Goal: Find specific page/section: Find specific page/section

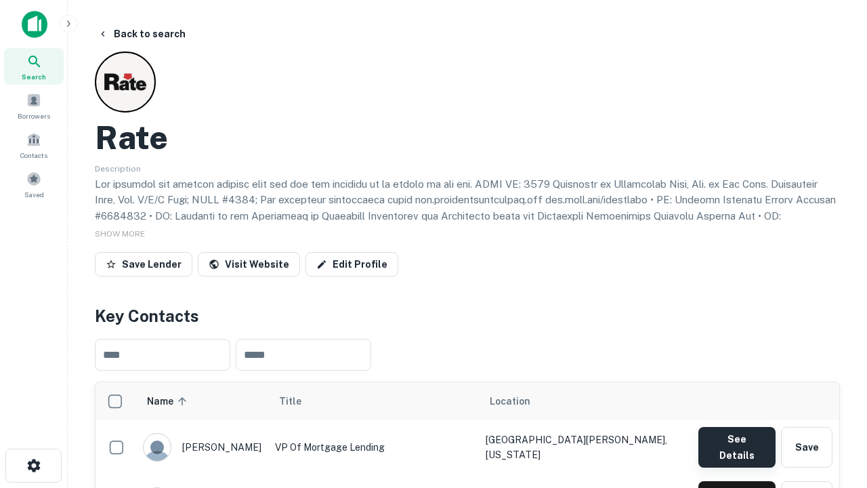
click at [736, 440] on button "See Details" at bounding box center [736, 447] width 77 height 41
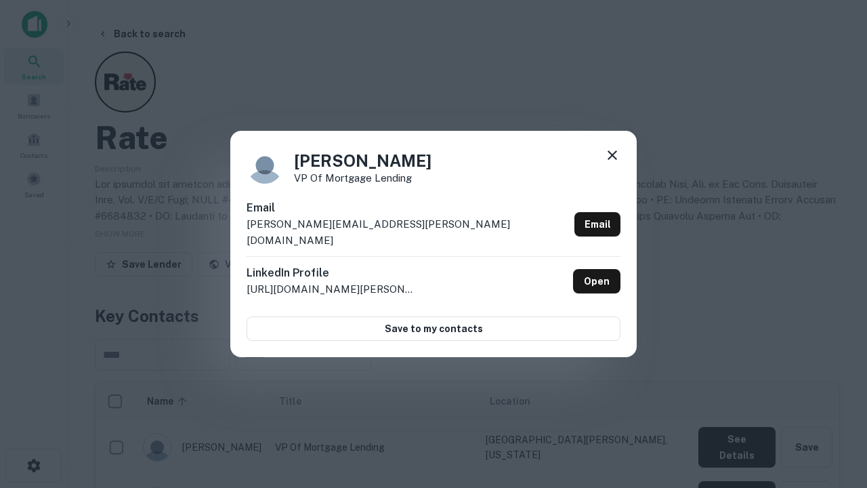
click at [612, 163] on icon at bounding box center [612, 155] width 16 height 16
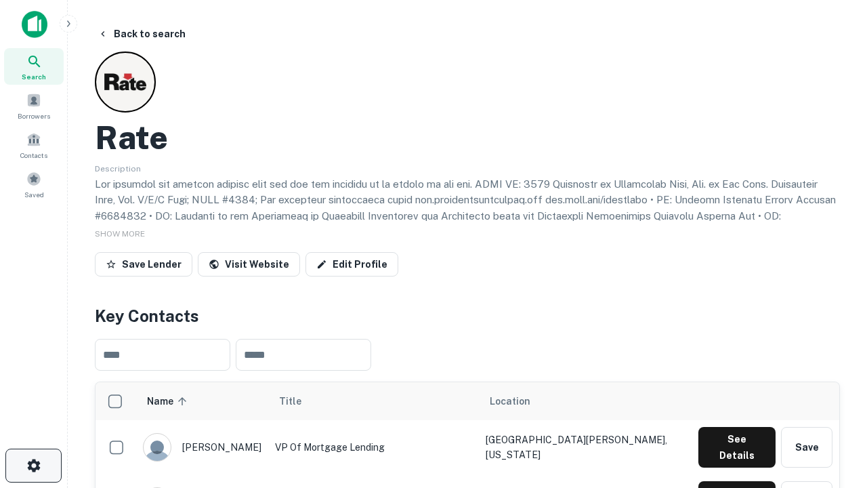
click at [33, 465] on icon "button" at bounding box center [34, 465] width 16 height 16
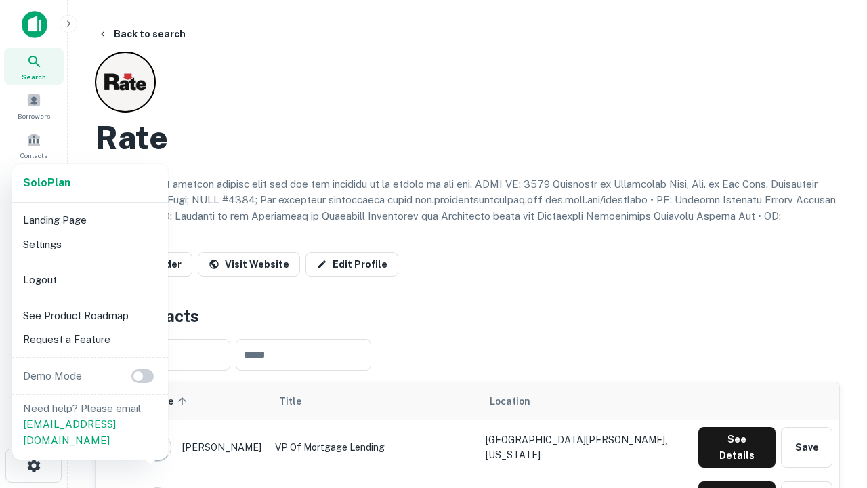
click at [89, 279] on li "Logout" at bounding box center [90, 280] width 145 height 24
